Goal: Go to known website: Access a specific website the user already knows

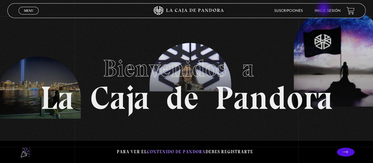
click at [325, 9] on link "Inicie sesión" at bounding box center [328, 11] width 26 height 4
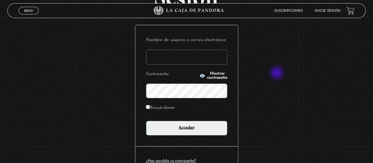
scroll to position [89, 0]
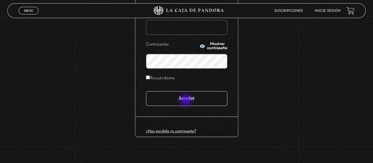
type input "lauromero.col@gmail.com"
click at [187, 101] on input "Acceder" at bounding box center [186, 98] width 81 height 15
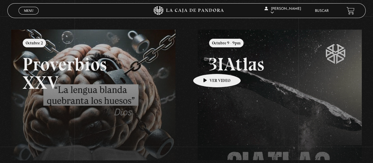
scroll to position [89, 0]
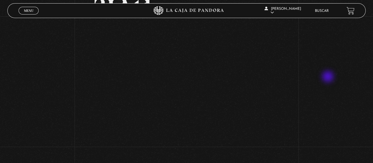
scroll to position [59, 0]
